Goal: Task Accomplishment & Management: Manage account settings

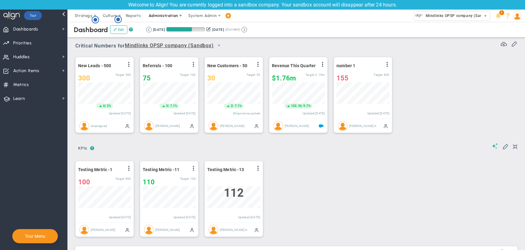
click at [172, 16] on span "Administration" at bounding box center [163, 15] width 29 height 5
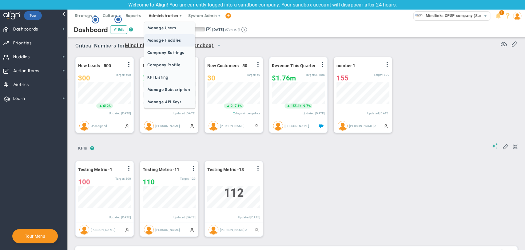
click at [168, 40] on span "Manage Huddles" at bounding box center [169, 40] width 50 height 12
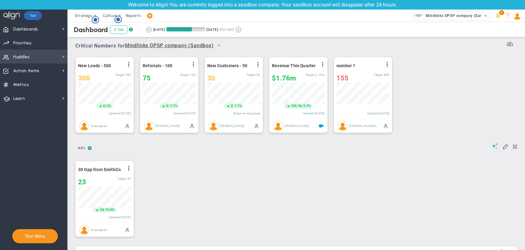
click at [52, 62] on span "Huddles Huddles" at bounding box center [33, 57] width 67 height 14
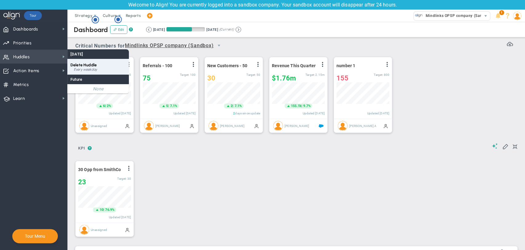
click at [87, 64] on span "Delete Huddle" at bounding box center [83, 64] width 26 height 5
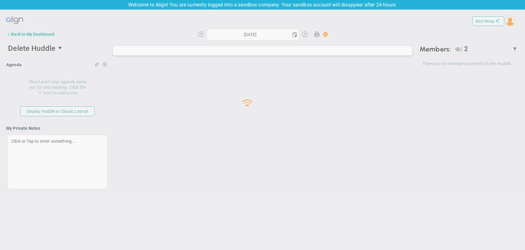
type input "Wednesday, October 1, 2025"
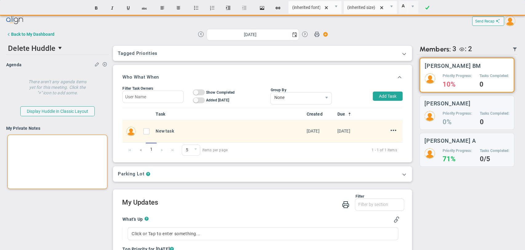
click at [27, 149] on div at bounding box center [57, 162] width 100 height 54
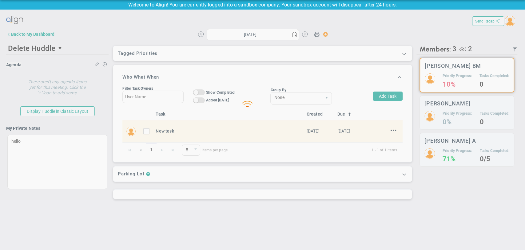
click at [42, 208] on main "Loading... Send Recap Profile Contact your Advisor Share!" at bounding box center [262, 130] width 525 height 240
